Goal: Task Accomplishment & Management: Manage account settings

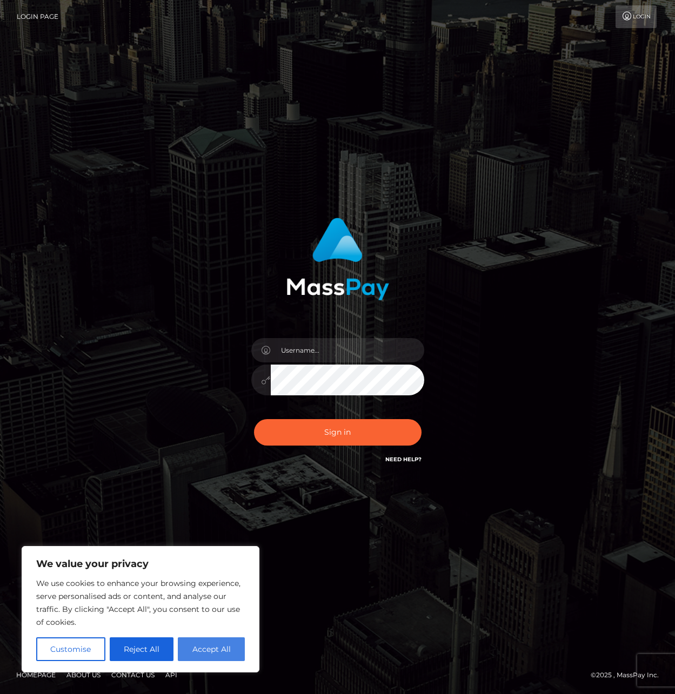
click at [209, 653] on button "Accept All" at bounding box center [211, 650] width 67 height 24
checkbox input "true"
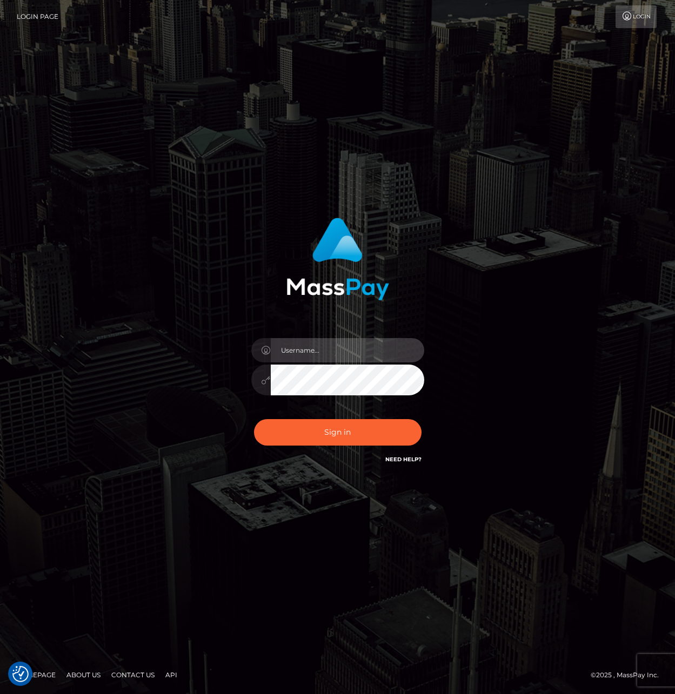
click at [324, 356] on input "text" at bounding box center [347, 350] width 153 height 24
paste input "larszander"
type input "larszander"
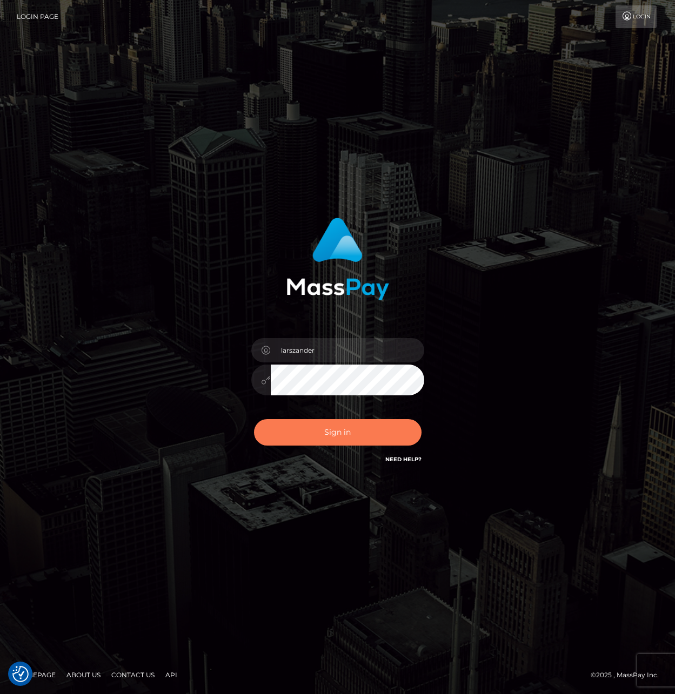
click at [326, 426] on button "Sign in" at bounding box center [338, 432] width 168 height 26
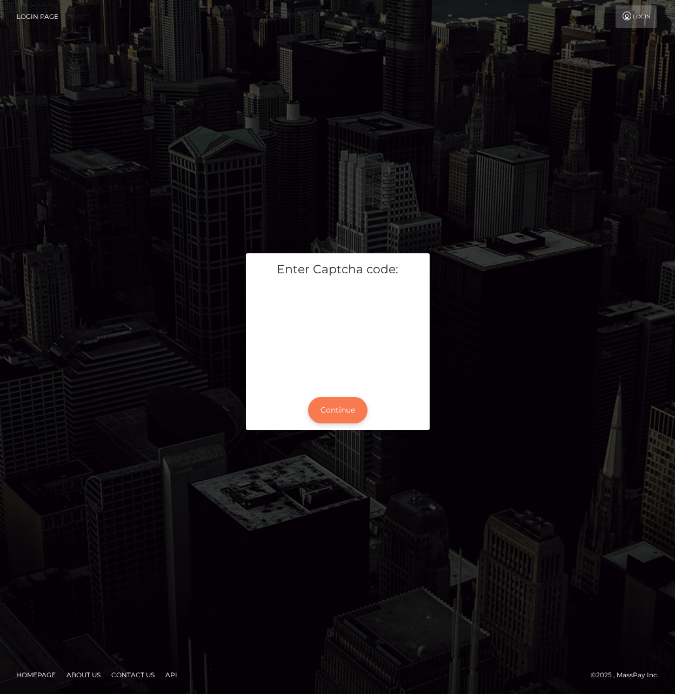
click at [351, 416] on button "Continue" at bounding box center [337, 410] width 59 height 26
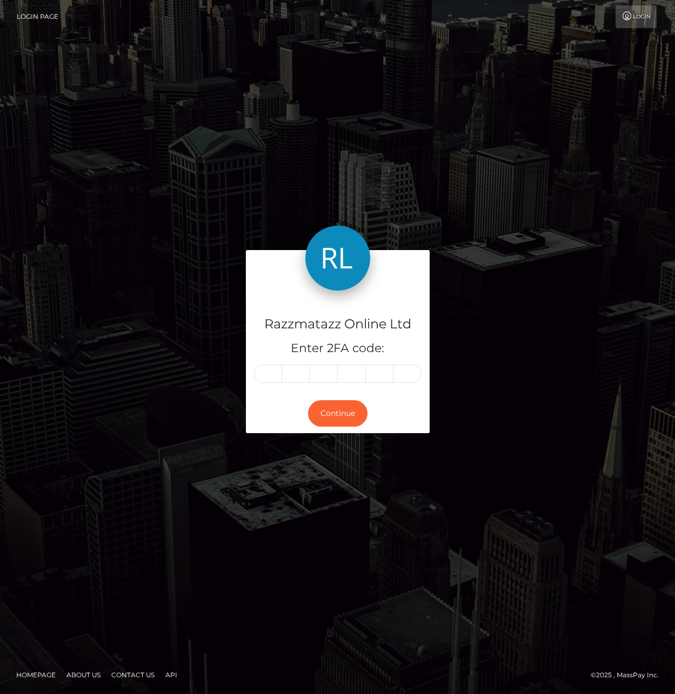
click at [345, 250] on img at bounding box center [337, 258] width 65 height 65
